Goal: Task Accomplishment & Management: Manage account settings

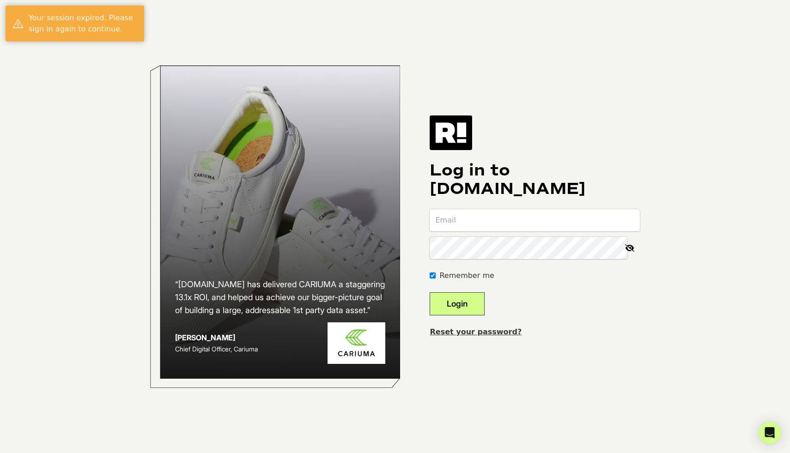
type input "ryan@punch4parkinsons.org"
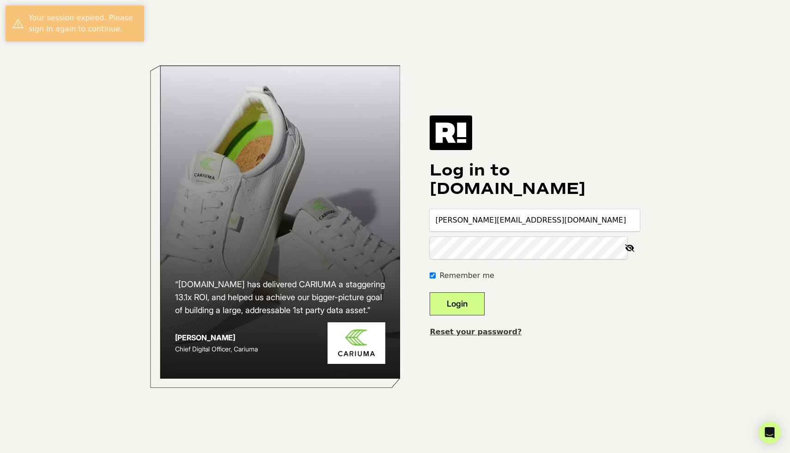
click at [470, 306] on button "Login" at bounding box center [457, 303] width 55 height 23
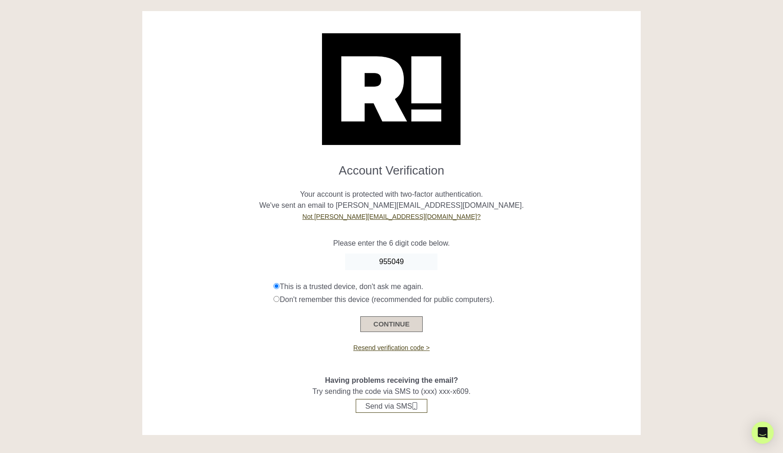
type input "955049"
click at [399, 329] on button "CONTINUE" at bounding box center [391, 325] width 62 height 16
